Goal: Task Accomplishment & Management: Use online tool/utility

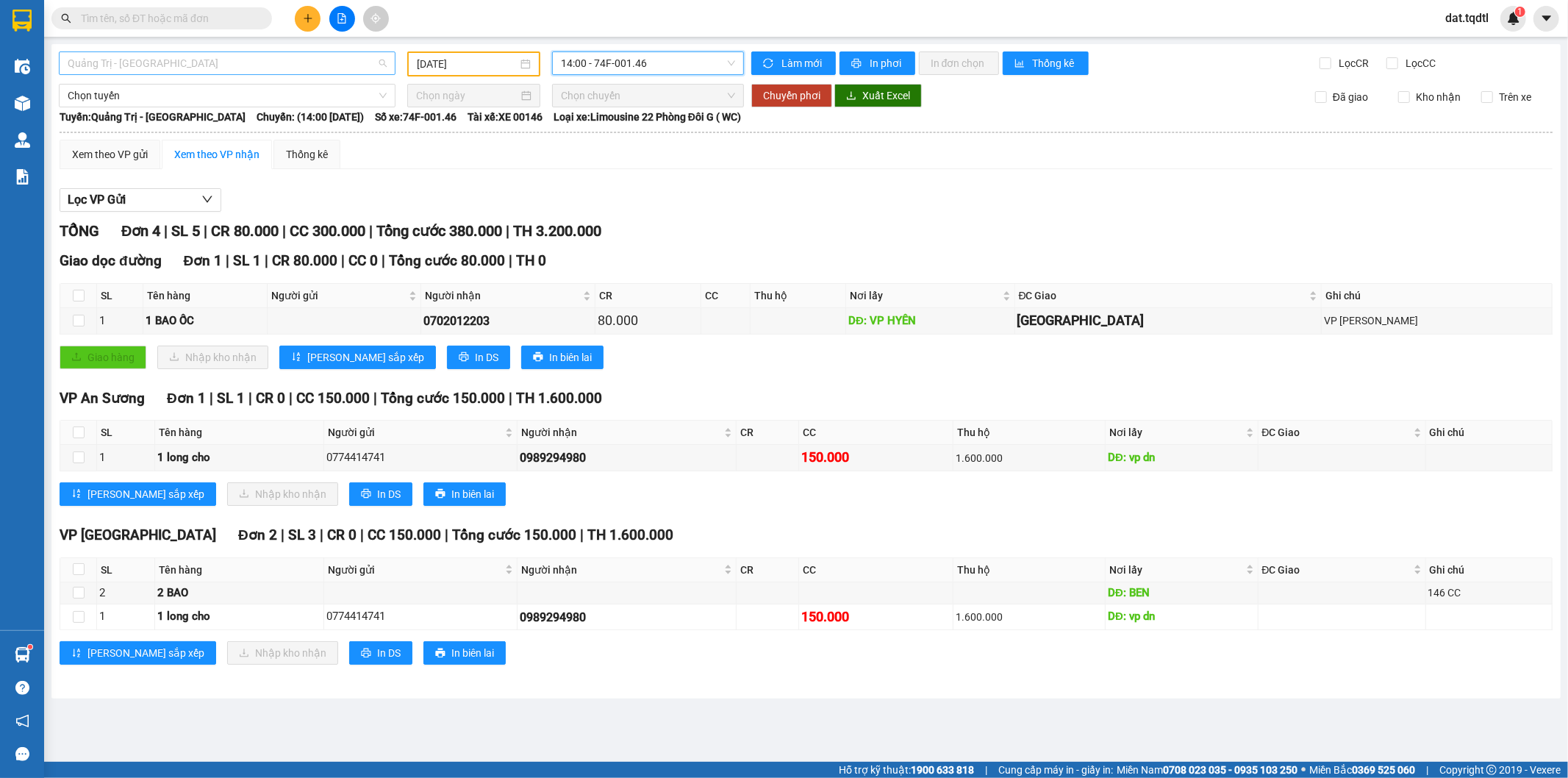
click at [344, 69] on span "Quảng Trị - [GEOGRAPHIC_DATA]" at bounding box center [227, 62] width 319 height 22
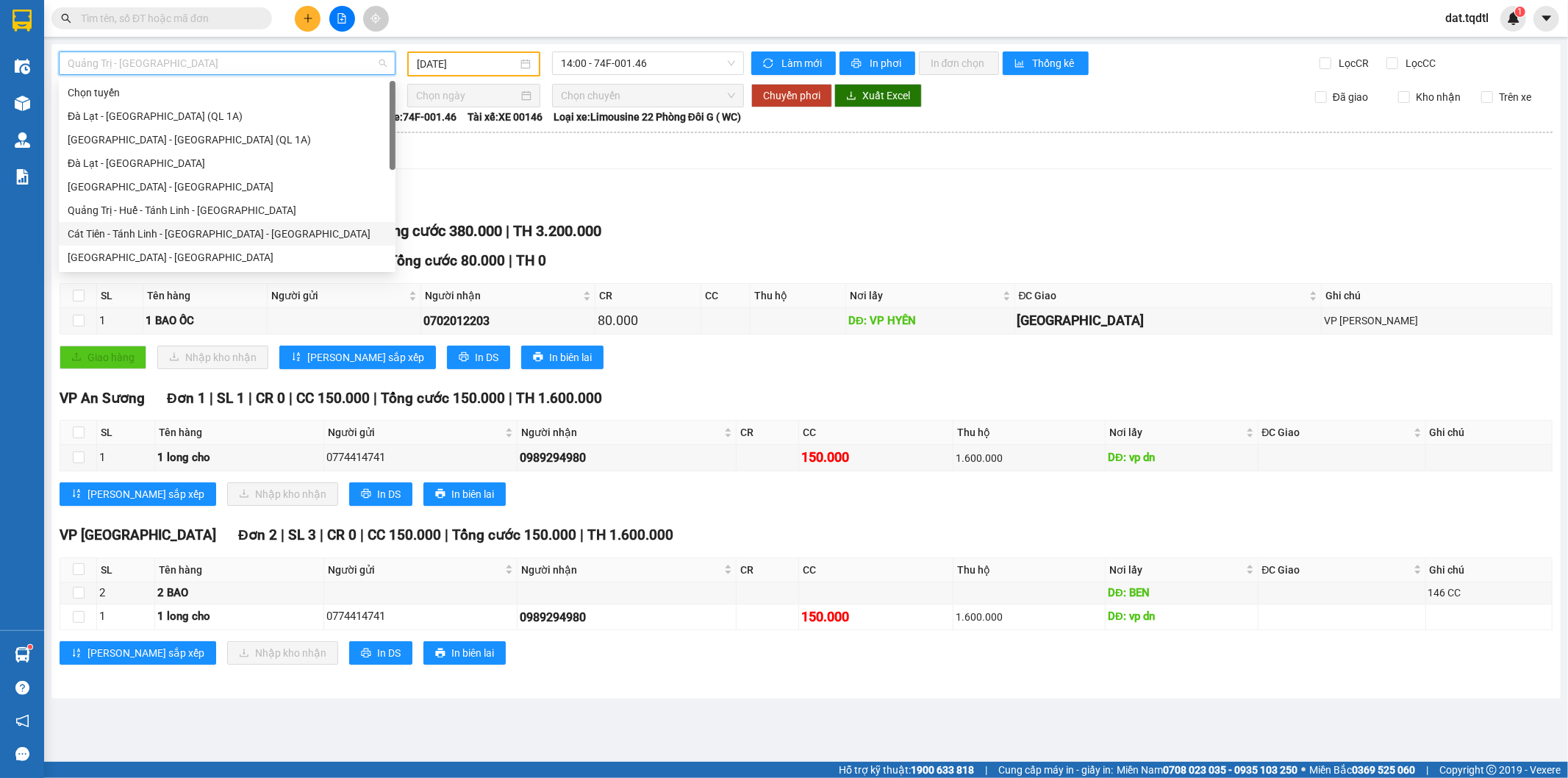
click at [193, 229] on div "Cát Tiên - Tánh Linh - [GEOGRAPHIC_DATA] - [GEOGRAPHIC_DATA]" at bounding box center [227, 234] width 319 height 16
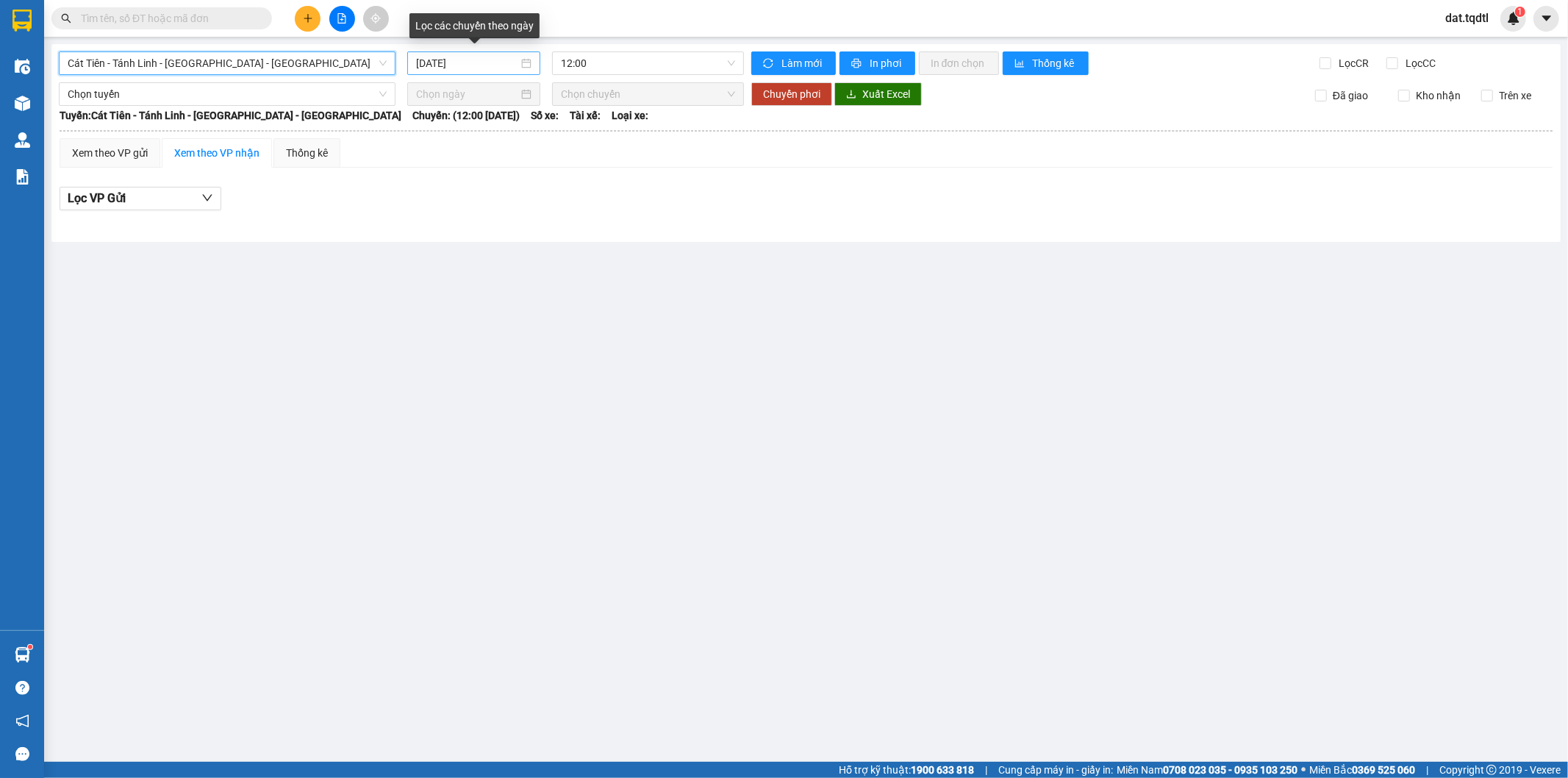
click at [508, 67] on input "[DATE]" at bounding box center [466, 63] width 102 height 16
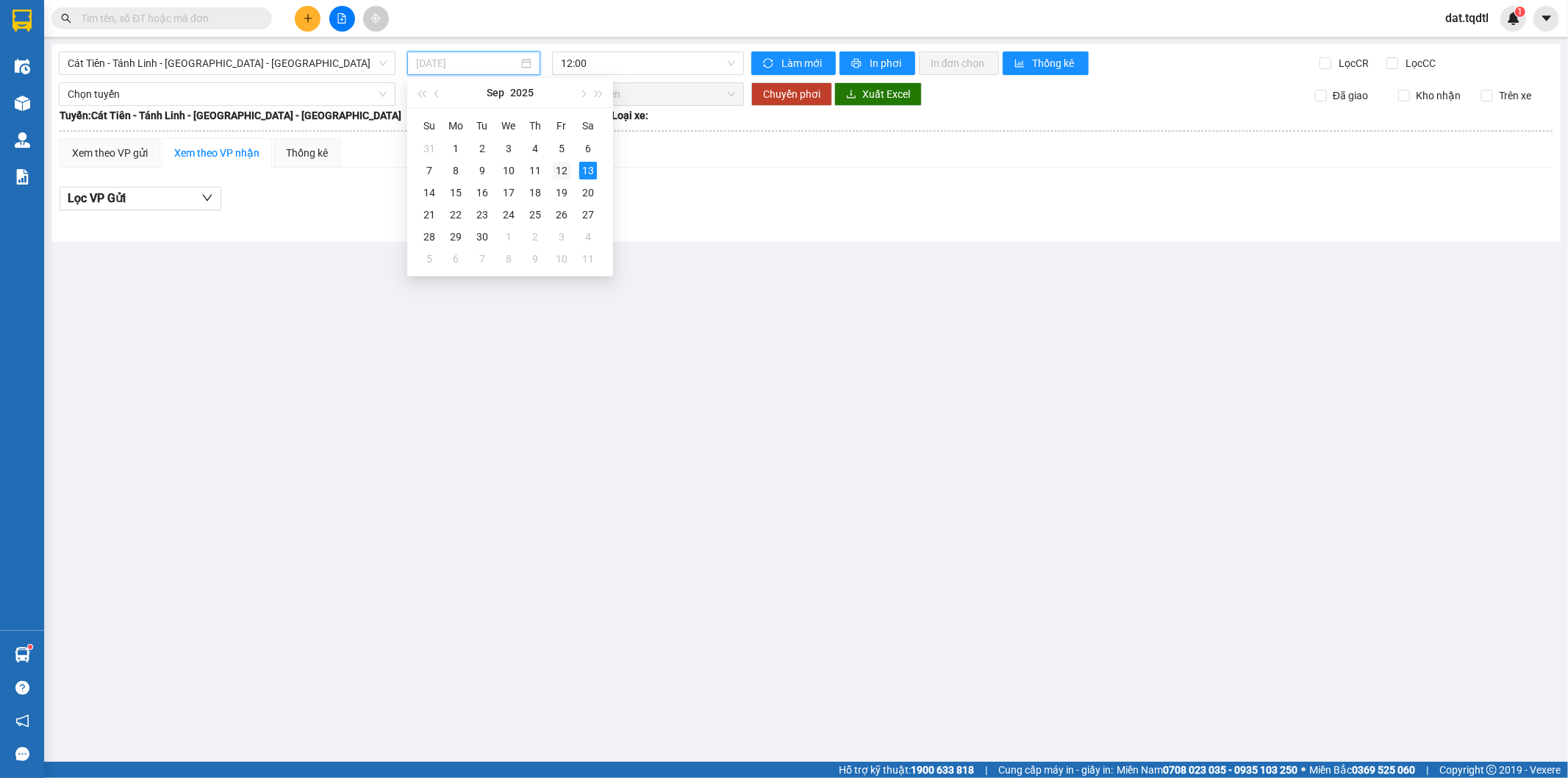
click at [559, 168] on div "12" at bounding box center [561, 171] width 17 height 17
type input "[DATE]"
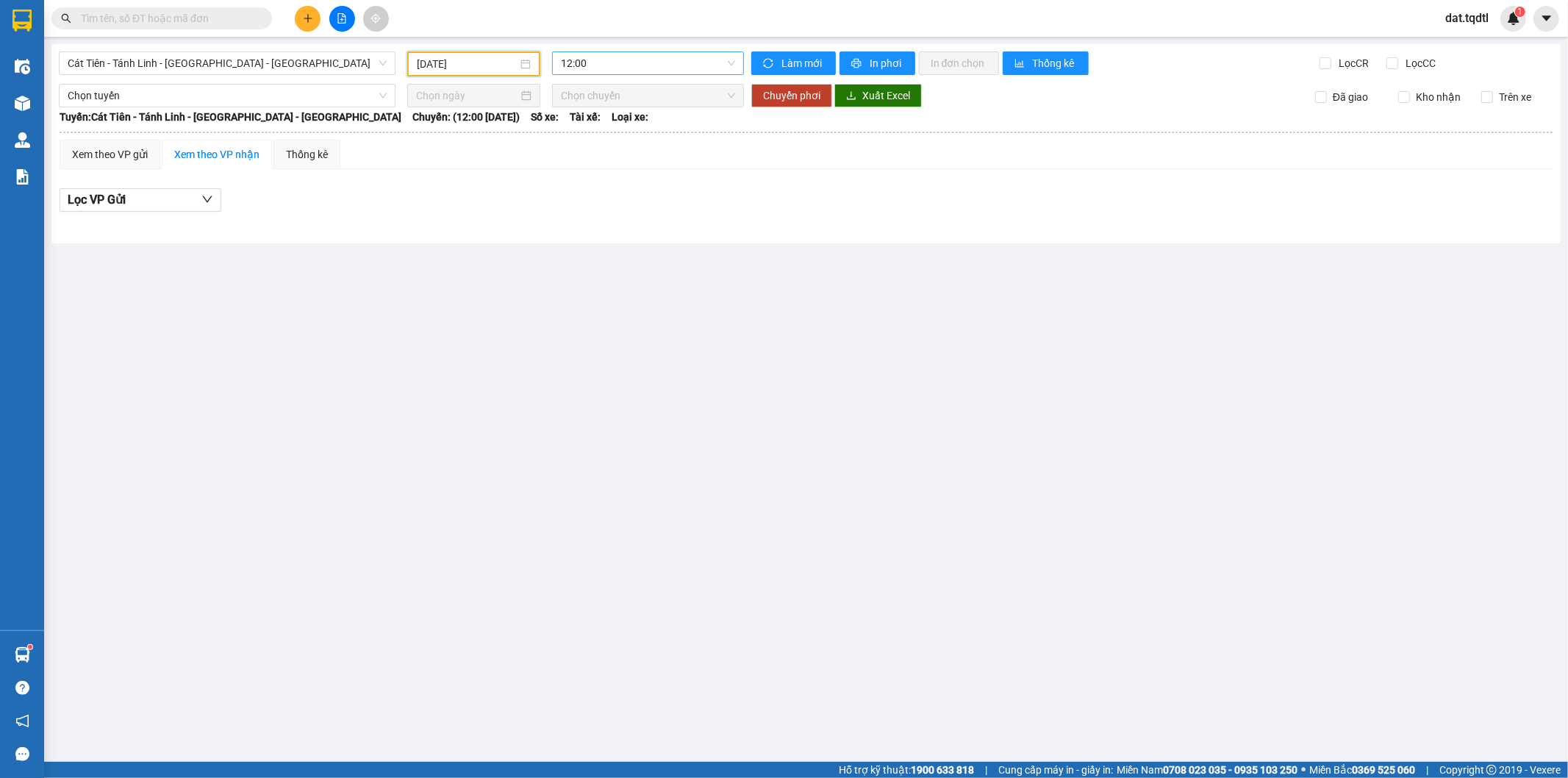
click at [622, 71] on span "12:00" at bounding box center [648, 62] width 173 height 22
click at [632, 138] on div "12:01 - 74H-025.64" at bounding box center [619, 139] width 115 height 16
click at [329, 66] on span "Cát Tiên - Tánh Linh - [GEOGRAPHIC_DATA] - [GEOGRAPHIC_DATA]" at bounding box center [227, 62] width 319 height 22
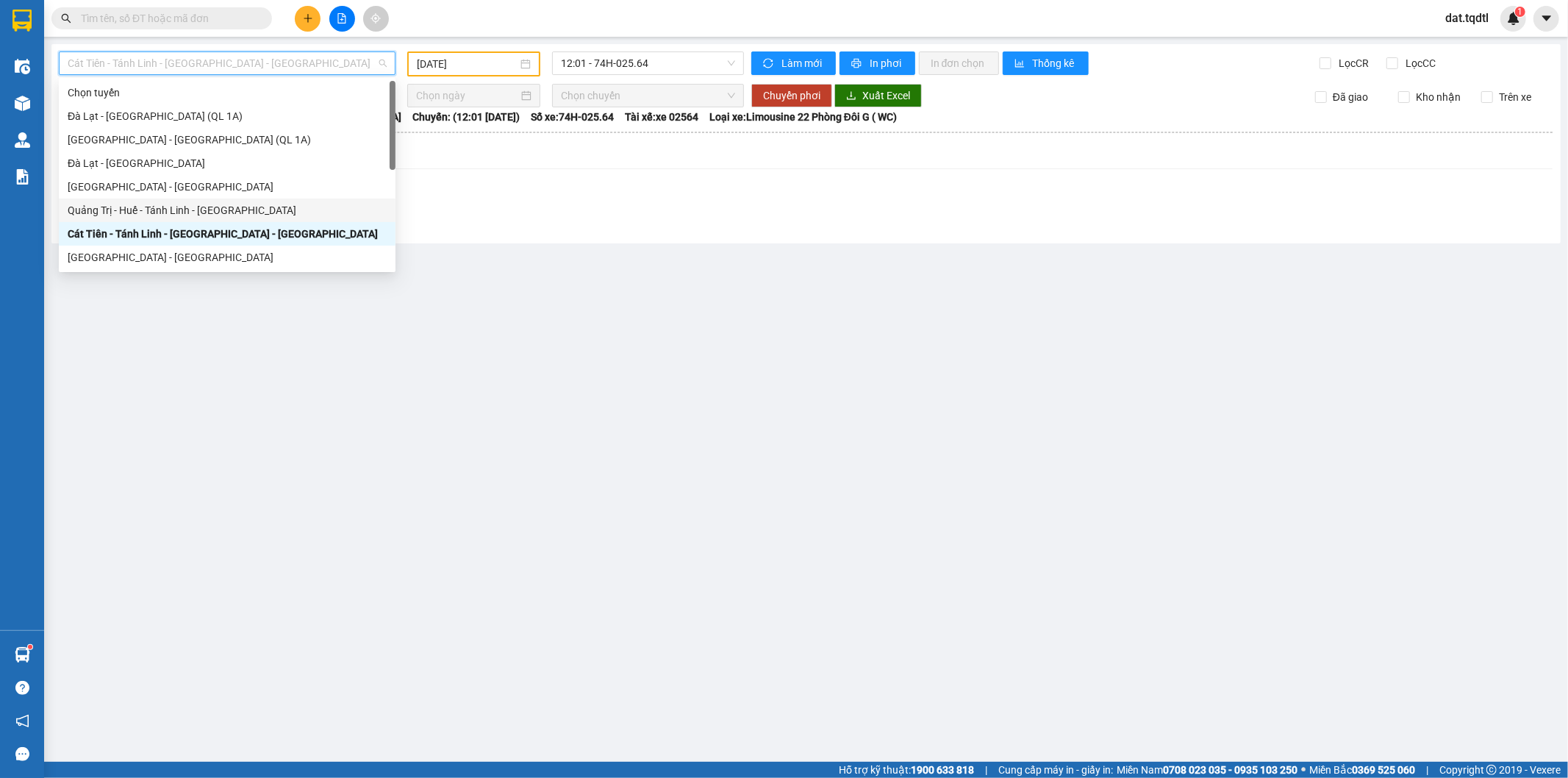
click at [270, 210] on div "Quảng Trị - Huế - Tánh Linh - [GEOGRAPHIC_DATA]" at bounding box center [227, 210] width 319 height 16
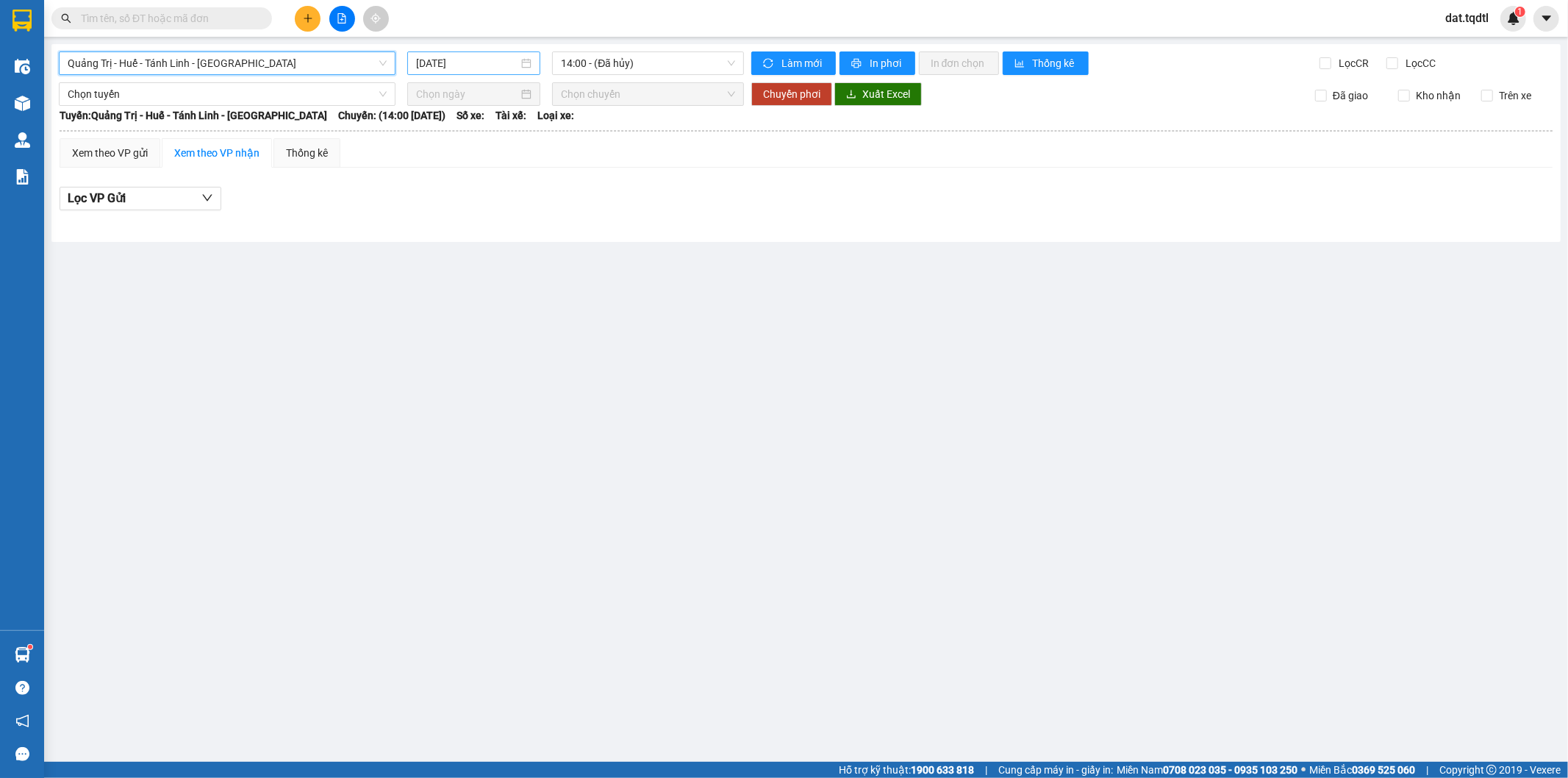
click at [480, 64] on input "[DATE]" at bounding box center [466, 63] width 102 height 16
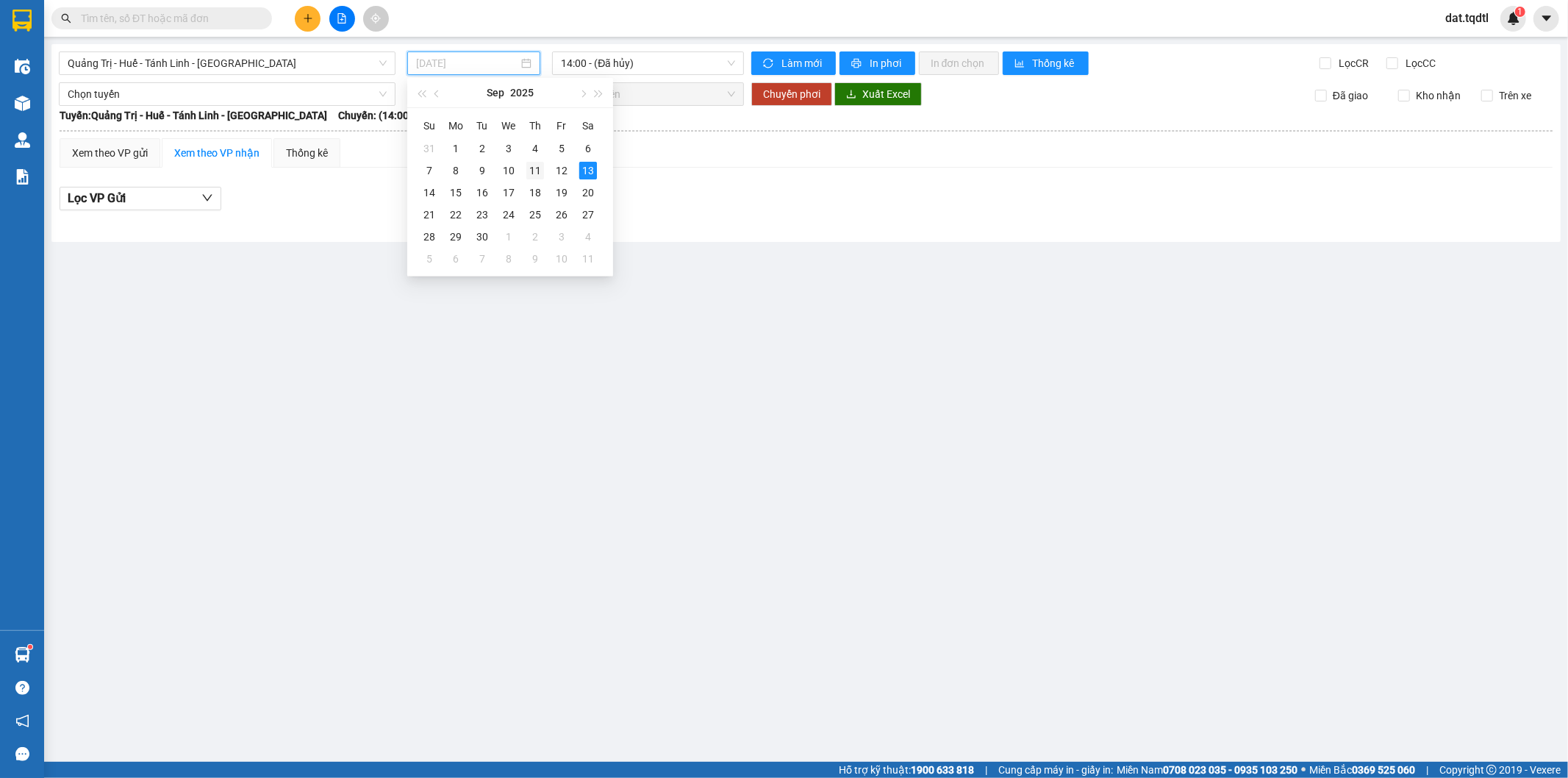
click at [537, 172] on div "11" at bounding box center [535, 171] width 17 height 17
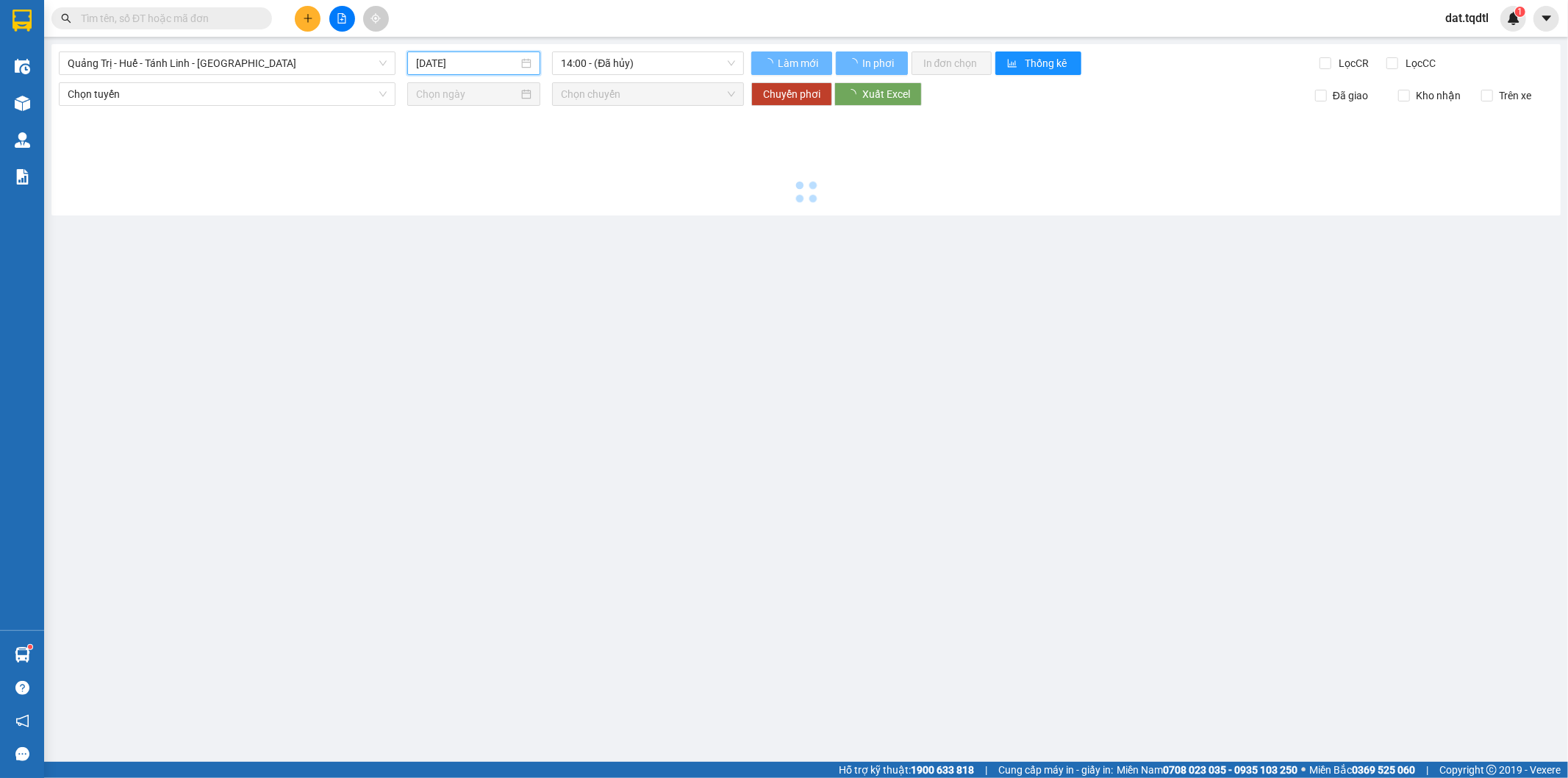
type input "[DATE]"
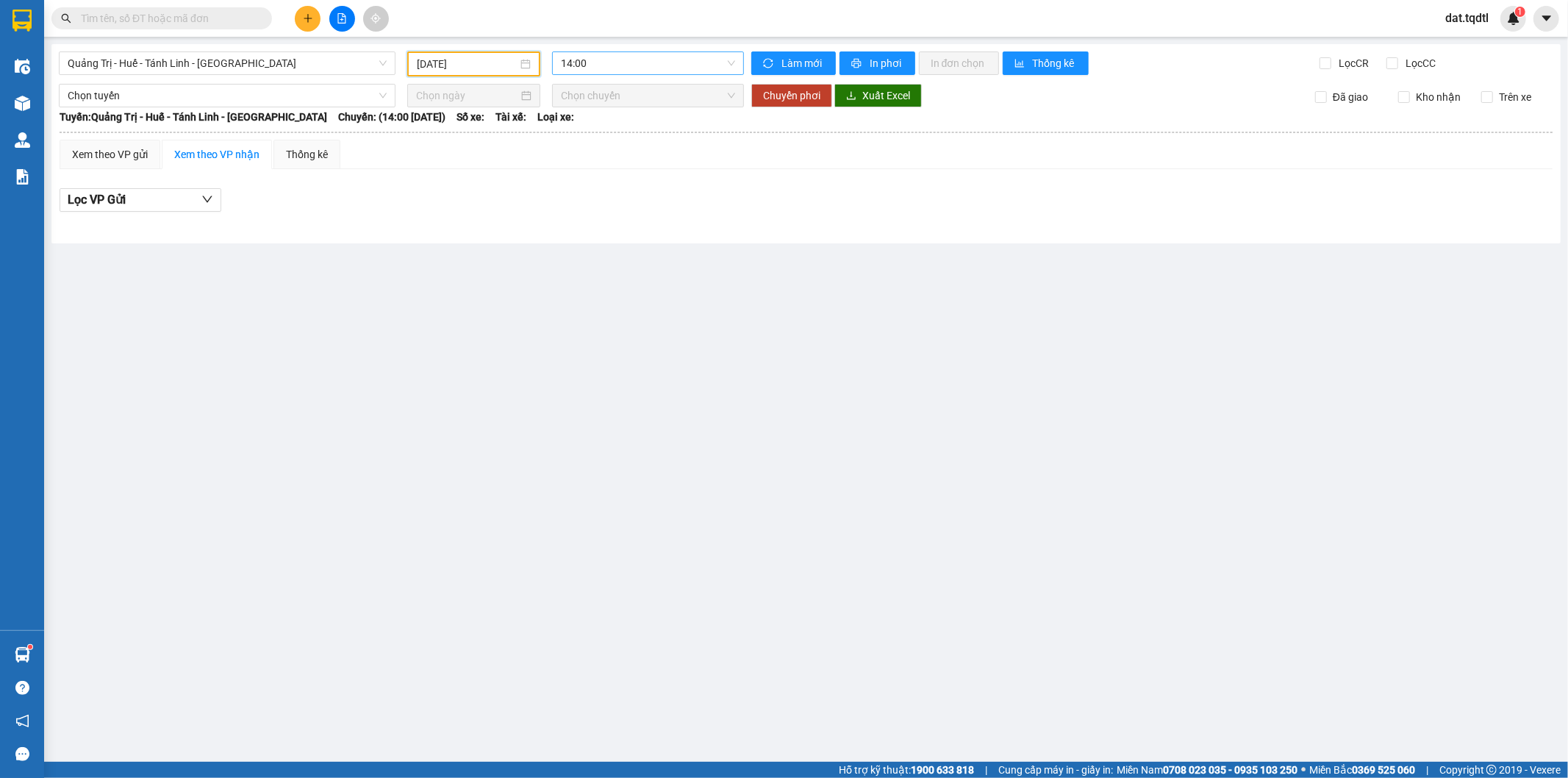
click at [625, 69] on span "14:00" at bounding box center [648, 62] width 173 height 22
click at [636, 135] on div "14:01 - 74H-025.64" at bounding box center [619, 139] width 115 height 16
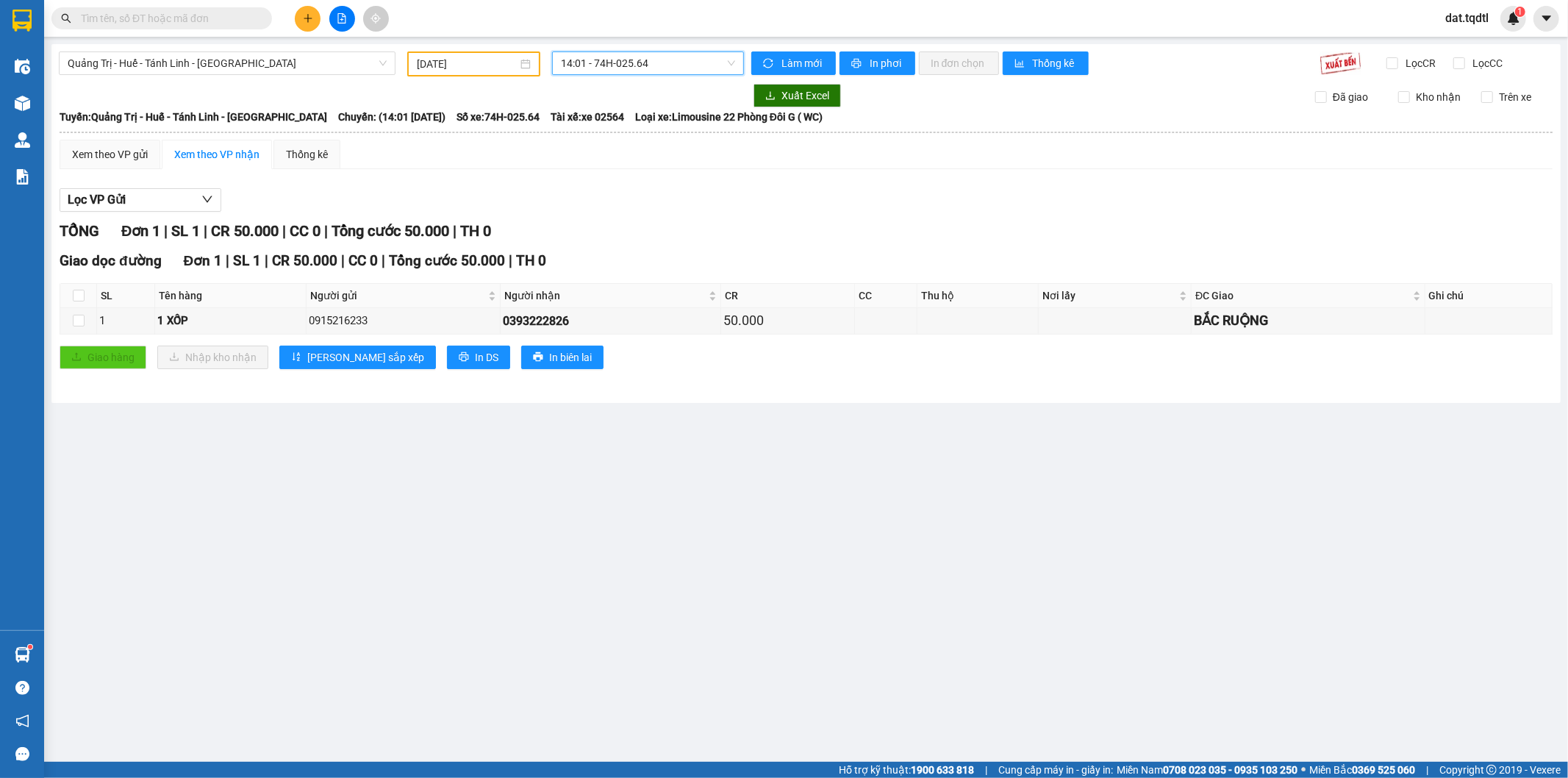
click at [615, 572] on main "[GEOGRAPHIC_DATA] - Huế - [GEOGRAPHIC_DATA] Linh - [GEOGRAPHIC_DATA] [DATE] 14:…" at bounding box center [784, 380] width 1568 height 762
